Goal: Transaction & Acquisition: Purchase product/service

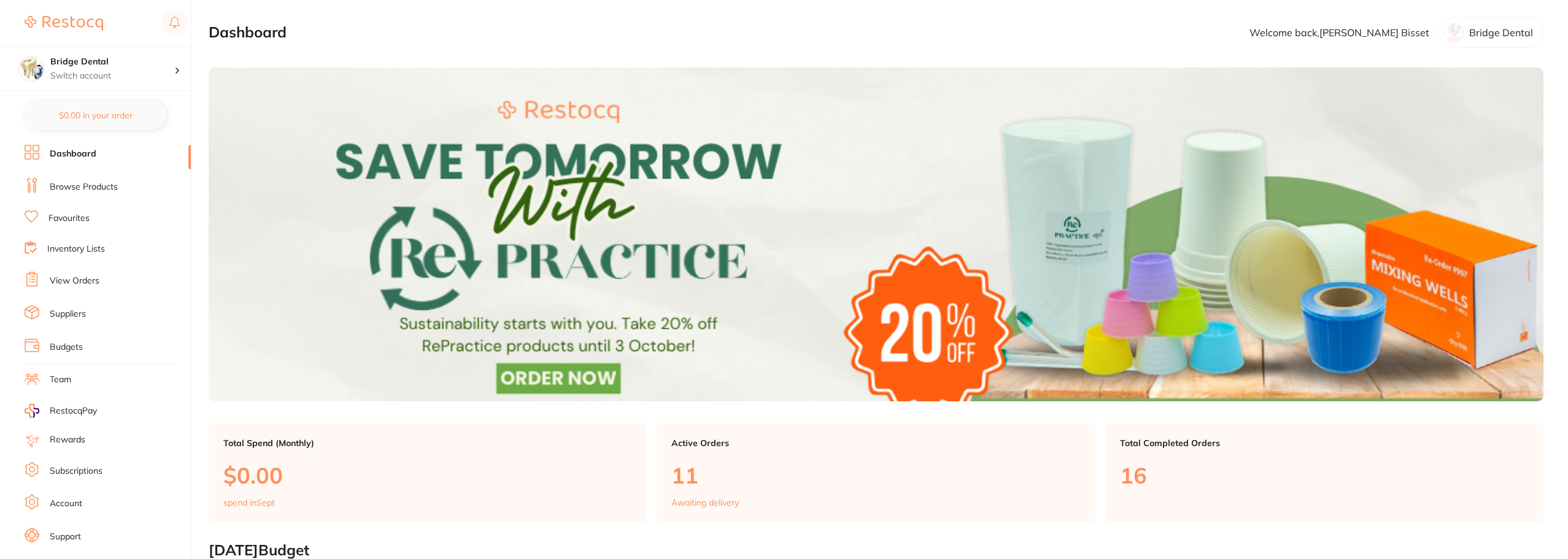
click at [85, 187] on link "Browse Products" at bounding box center [83, 187] width 68 height 12
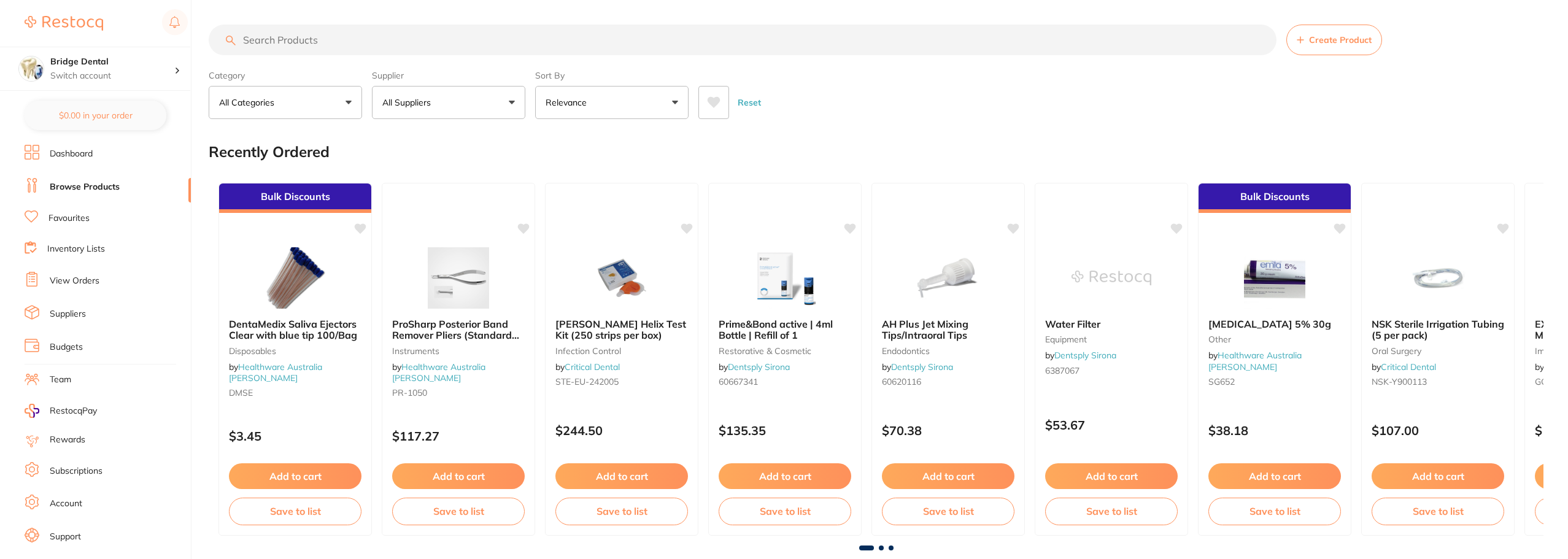
click at [304, 42] on input "search" at bounding box center [742, 40] width 1068 height 31
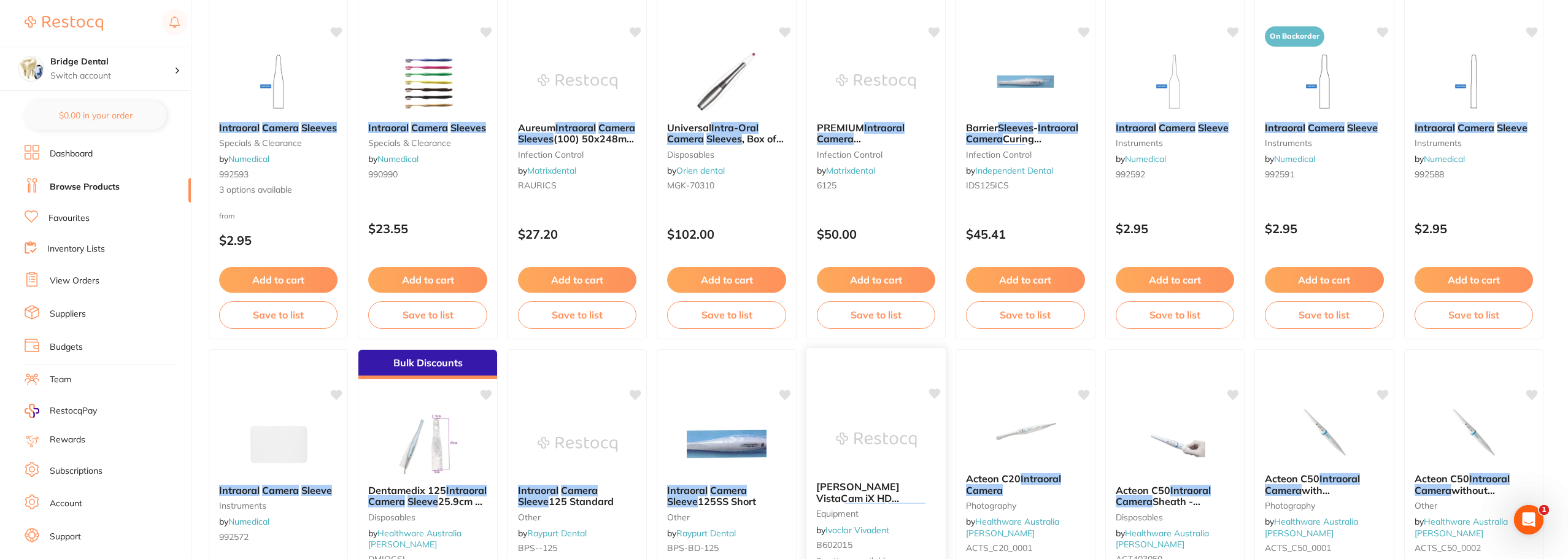
scroll to position [184, 0]
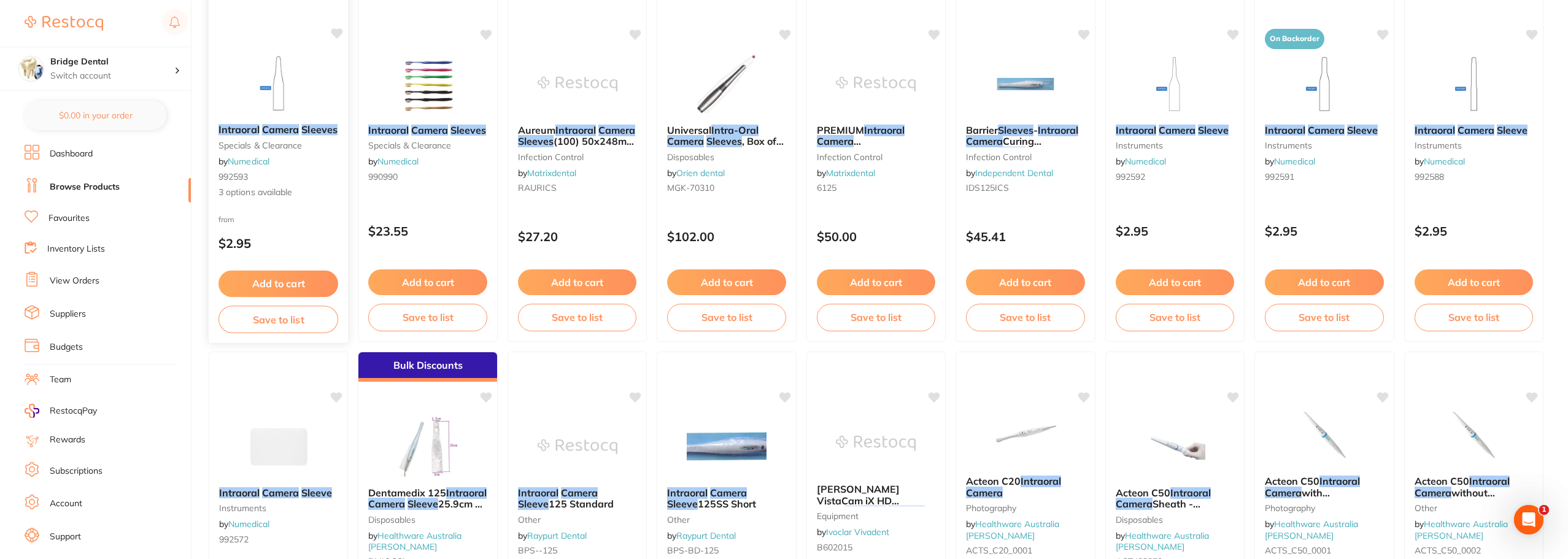
type input "intraoral camera sleeves"
click at [279, 138] on div "Intraoral Camera Sleeves specials & clearance by Numedical 992593 3 options ava…" at bounding box center [278, 162] width 140 height 95
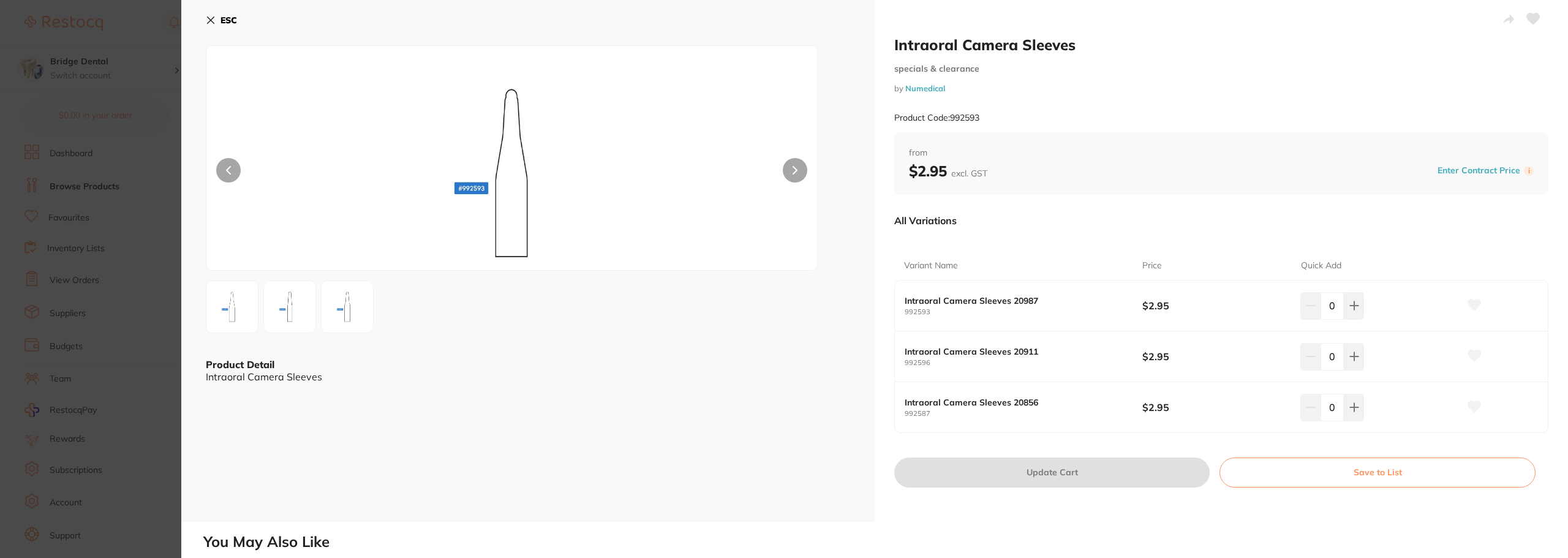
click at [793, 168] on icon at bounding box center [795, 170] width 5 height 9
click at [792, 168] on icon at bounding box center [794, 170] width 4 height 7
click at [223, 167] on button at bounding box center [229, 171] width 24 height 25
click at [210, 19] on icon at bounding box center [211, 20] width 7 height 7
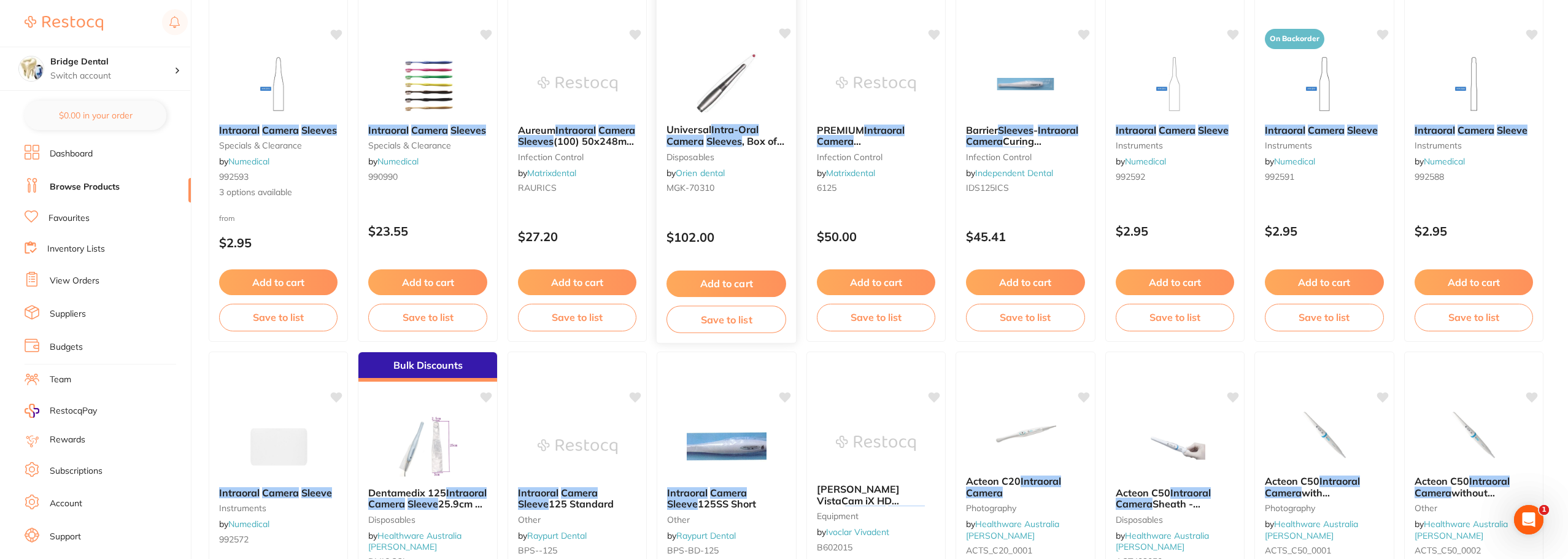
click at [726, 137] on em "Sleeves" at bounding box center [724, 141] width 36 height 12
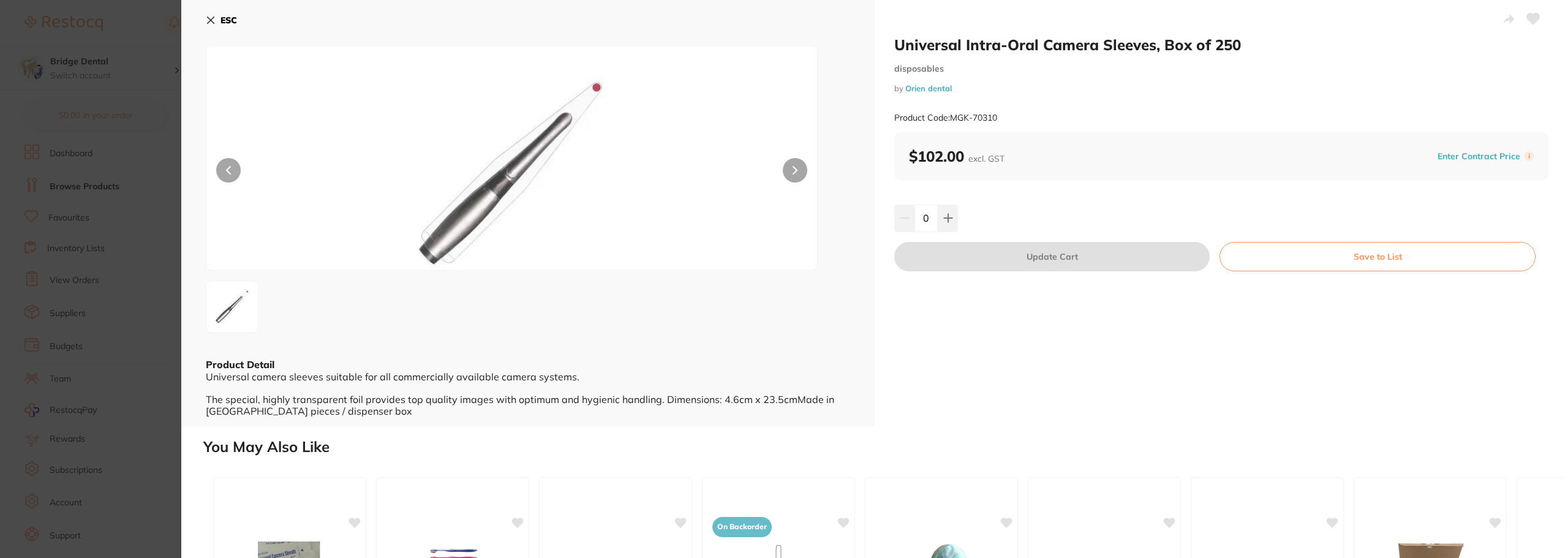
click at [212, 21] on icon at bounding box center [211, 20] width 10 height 10
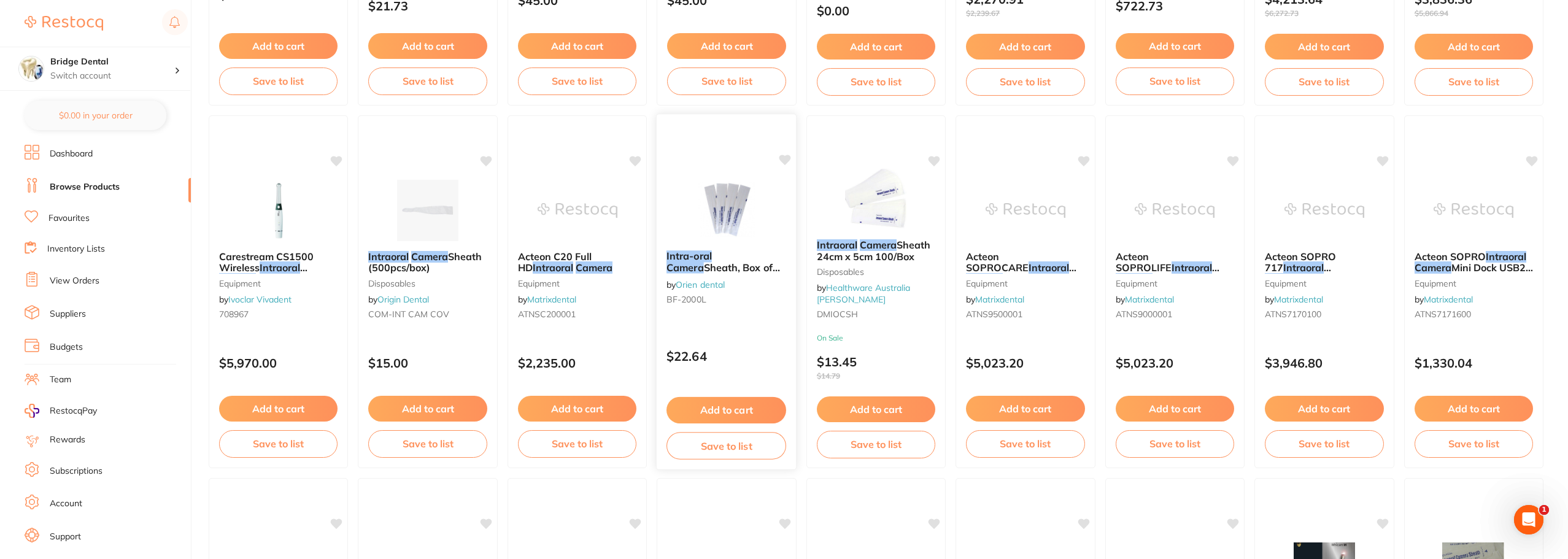
scroll to position [798, 0]
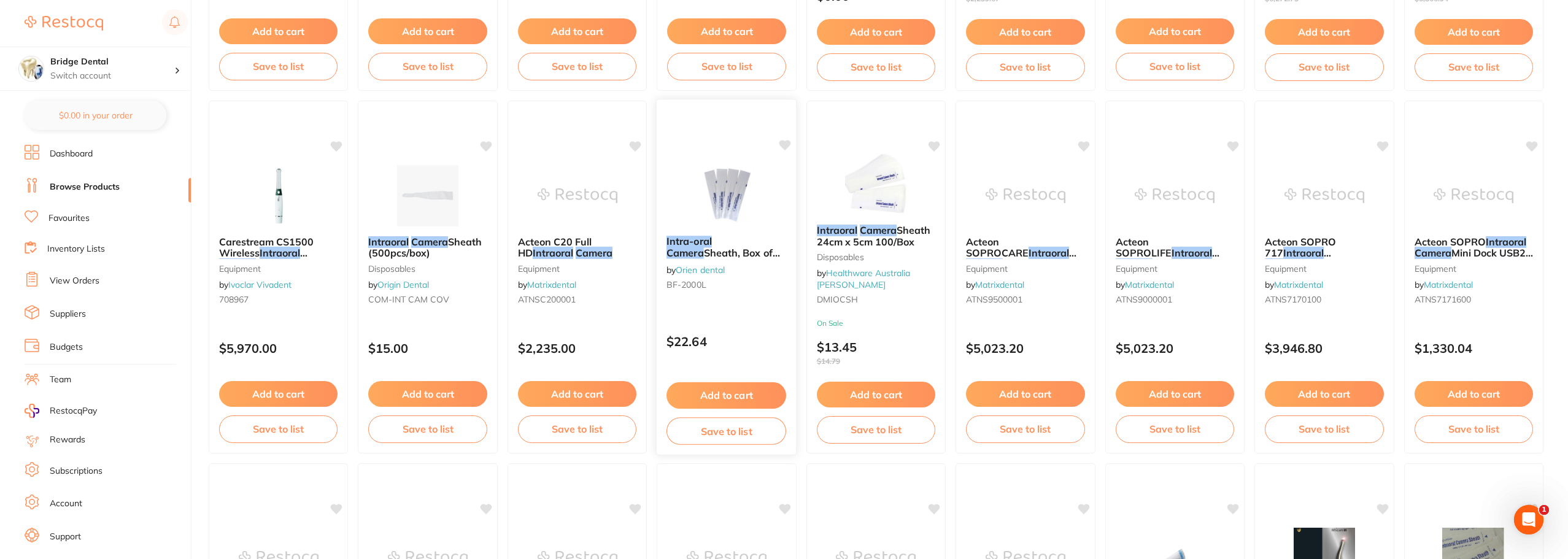
click at [731, 210] on img at bounding box center [727, 195] width 80 height 62
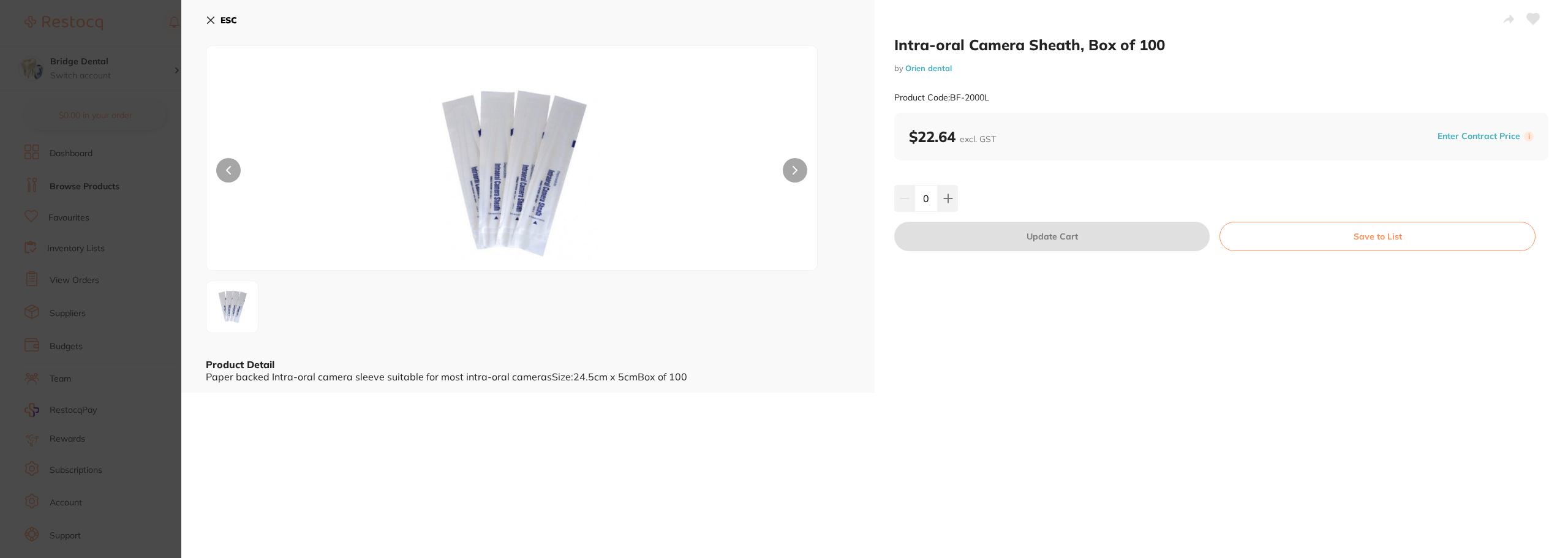
click at [795, 171] on icon at bounding box center [795, 170] width 4 height 7
click at [528, 199] on img at bounding box center [511, 173] width 367 height 194
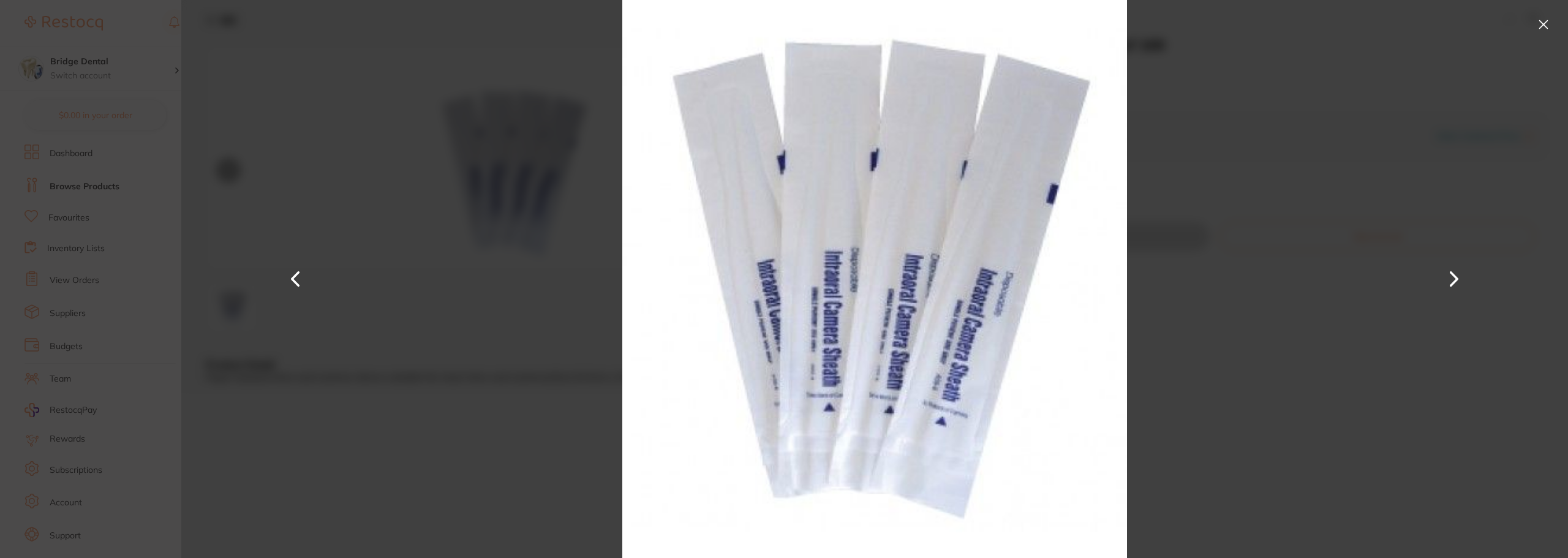
click at [528, 199] on div at bounding box center [875, 279] width 1387 height 558
click at [1453, 276] on button at bounding box center [1454, 279] width 29 height 279
click at [1545, 28] on button at bounding box center [1544, 25] width 20 height 20
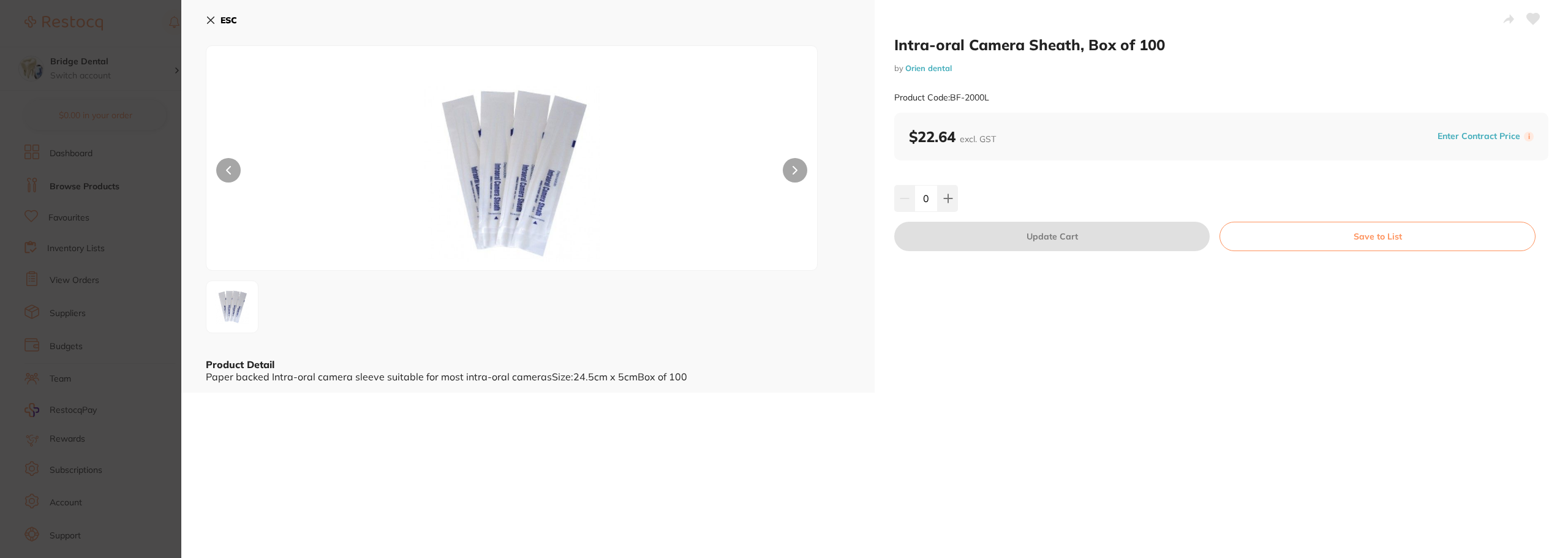
click at [212, 21] on icon at bounding box center [211, 20] width 7 height 7
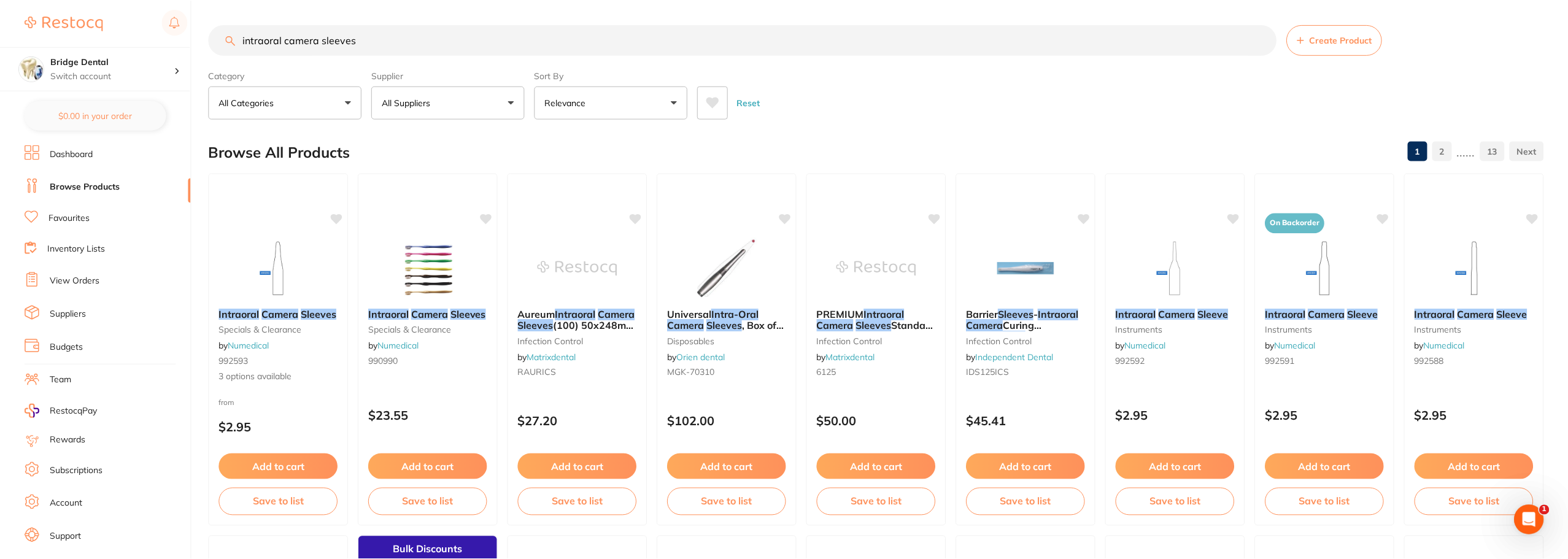
scroll to position [798, 0]
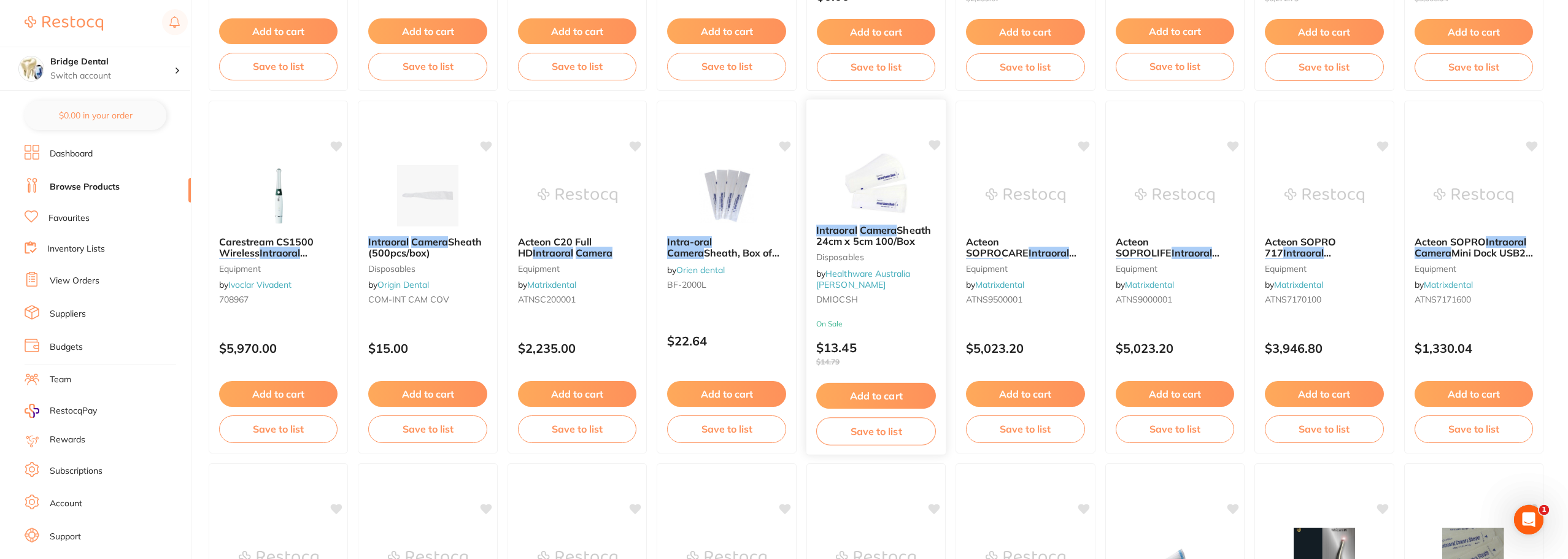
click at [888, 190] on img at bounding box center [876, 183] width 80 height 62
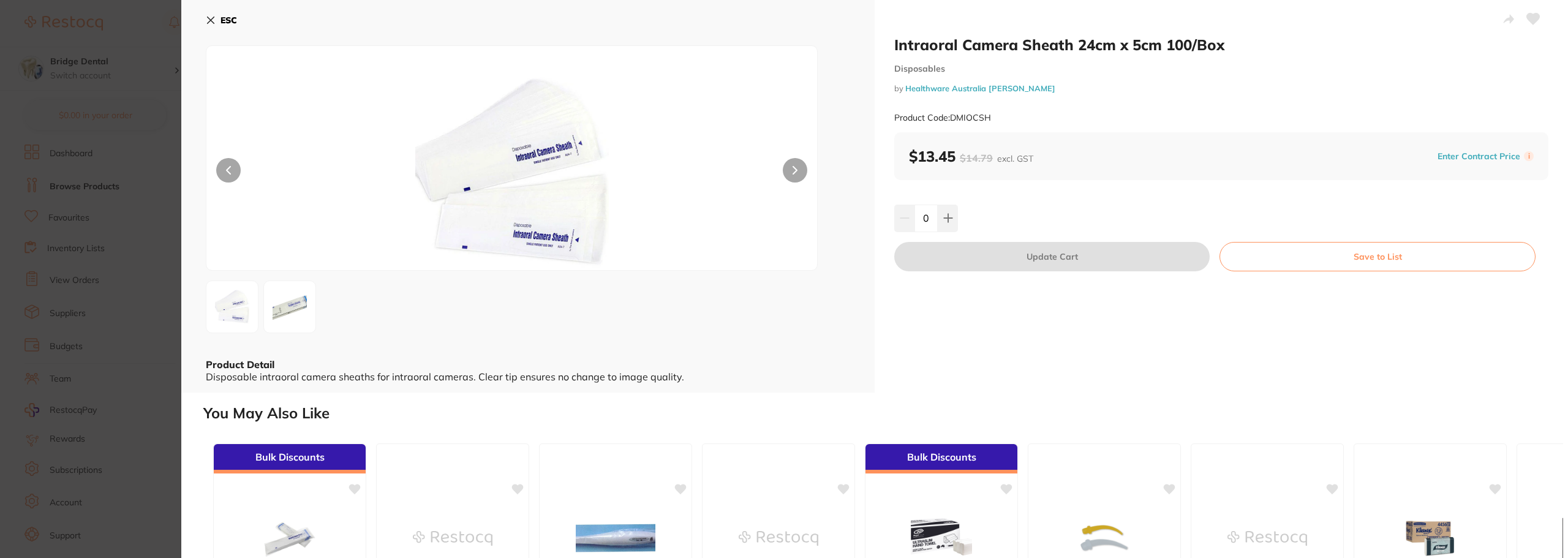
click at [793, 168] on icon at bounding box center [795, 170] width 5 height 9
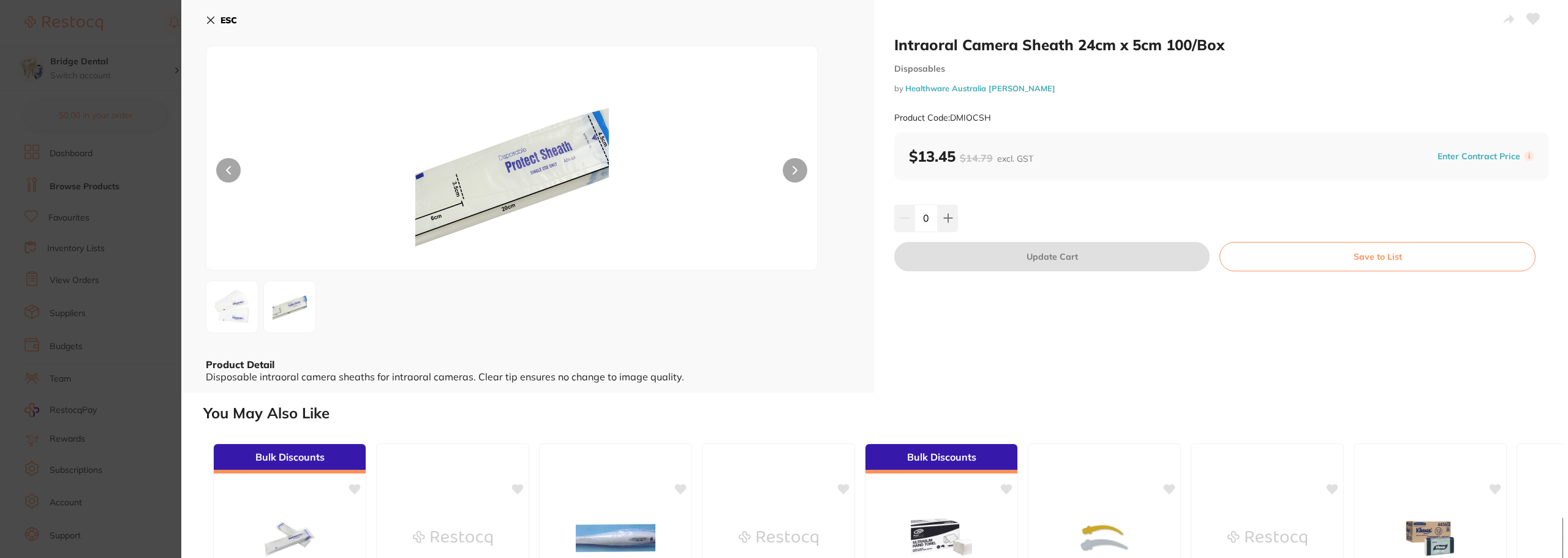
click at [793, 168] on icon at bounding box center [795, 170] width 5 height 9
